Goal: Book appointment/travel/reservation

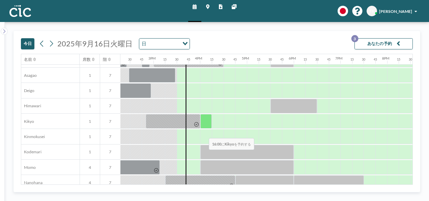
scroll to position [191, 669]
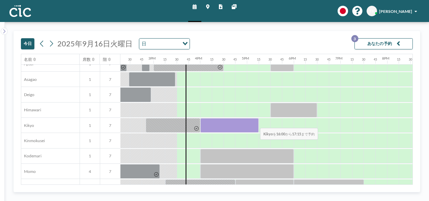
drag, startPoint x: 202, startPoint y: 124, endPoint x: 255, endPoint y: 122, distance: 53.4
click at [255, 122] on div at bounding box center [230, 125] width 58 height 15
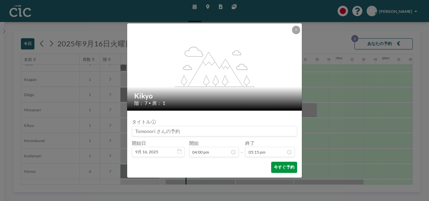
scroll to position [768, 0]
click at [286, 169] on button "今すぐ予約" at bounding box center [284, 166] width 26 height 11
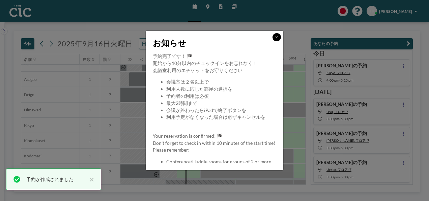
click at [278, 38] on icon at bounding box center [277, 37] width 2 height 2
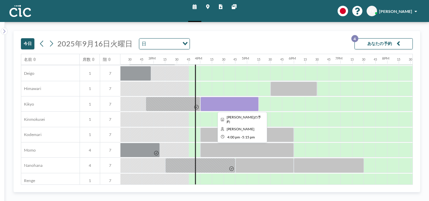
scroll to position [207, 669]
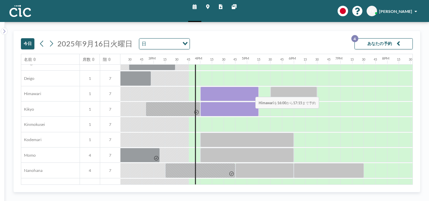
drag, startPoint x: 206, startPoint y: 92, endPoint x: 251, endPoint y: 91, distance: 44.2
click at [251, 91] on div at bounding box center [230, 93] width 58 height 15
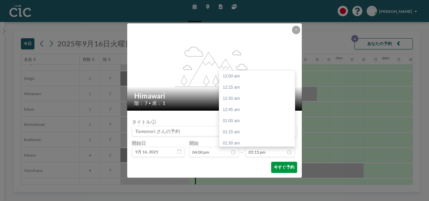
scroll to position [768, 0]
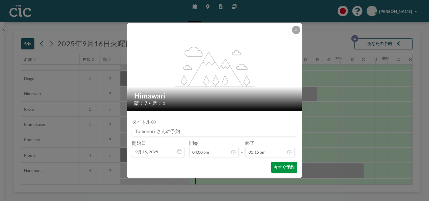
click at [284, 167] on button "今すぐ予約" at bounding box center [284, 166] width 26 height 11
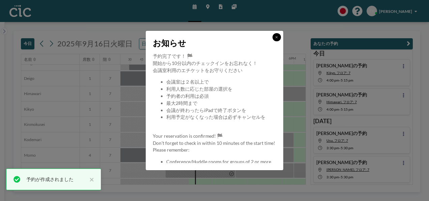
click at [277, 36] on icon at bounding box center [277, 37] width 2 height 2
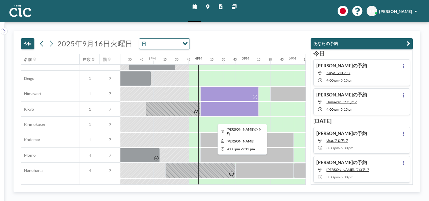
click at [239, 107] on div at bounding box center [230, 109] width 58 height 15
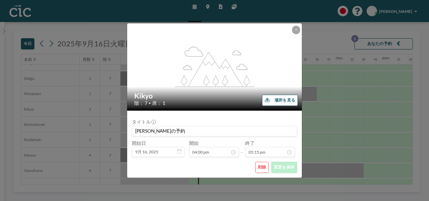
click at [267, 166] on button "削除" at bounding box center [263, 166] width 14 height 11
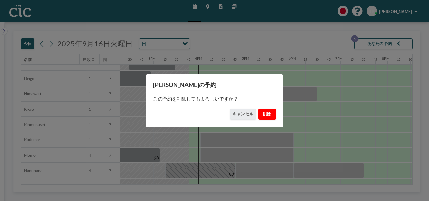
click at [266, 111] on button "削除" at bounding box center [268, 113] width 18 height 11
